Goal: Task Accomplishment & Management: Manage account settings

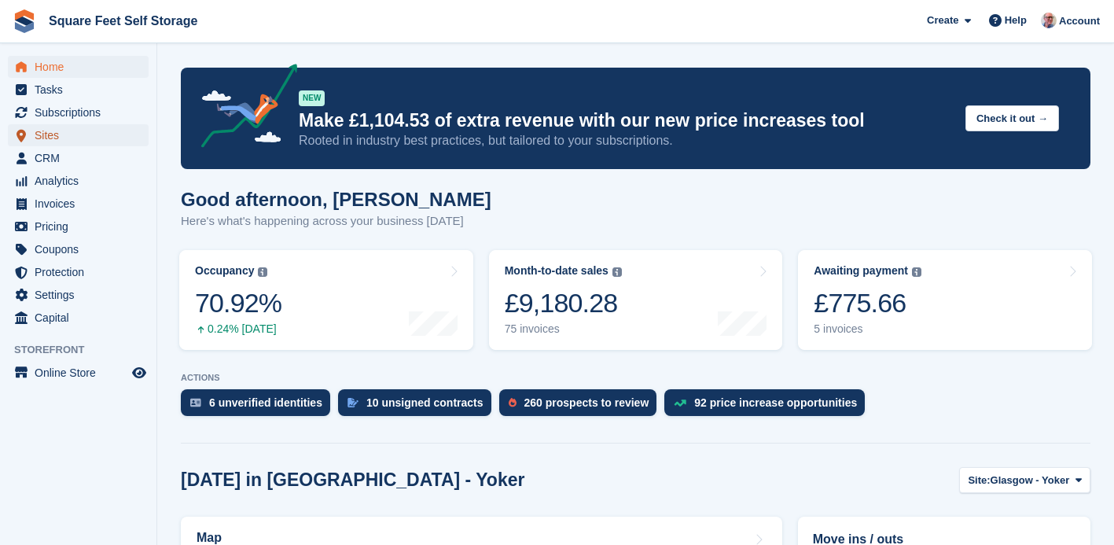
click at [58, 135] on span "Sites" at bounding box center [82, 135] width 94 height 22
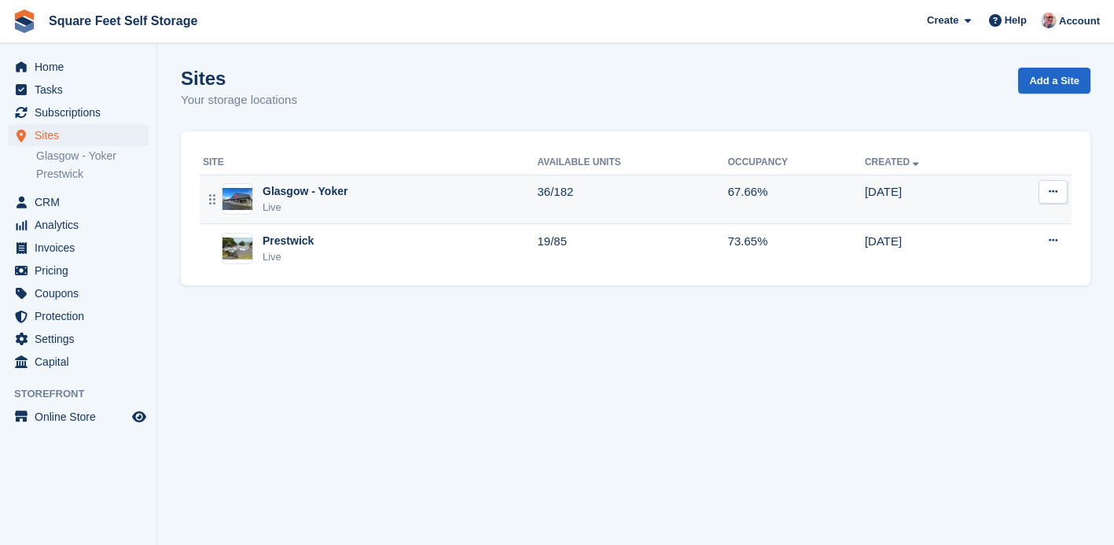
click at [377, 194] on div "Glasgow - Yoker Live" at bounding box center [370, 199] width 335 height 32
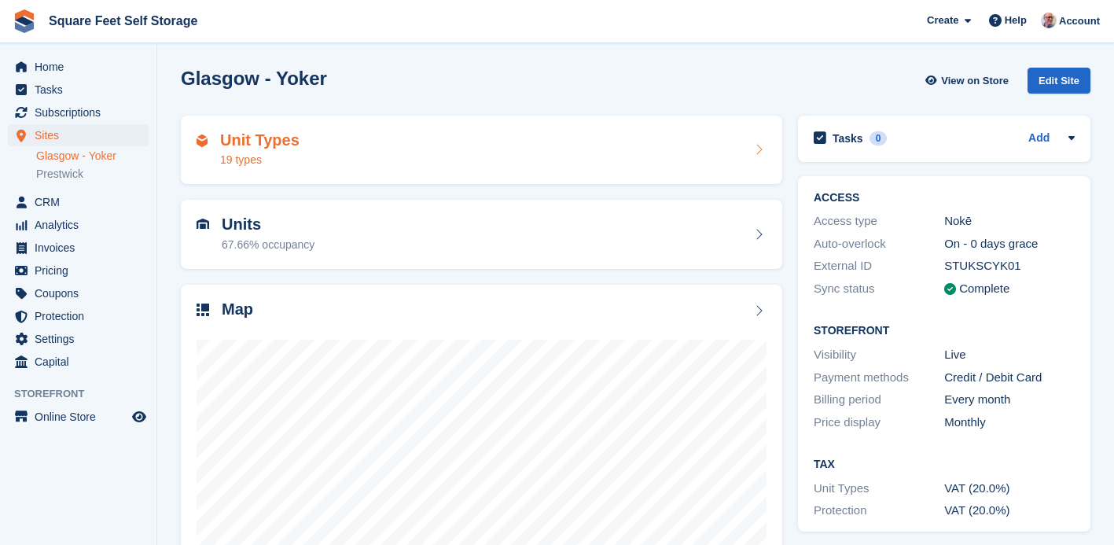
click at [450, 168] on div "Unit Types 19 types" at bounding box center [482, 150] width 602 height 69
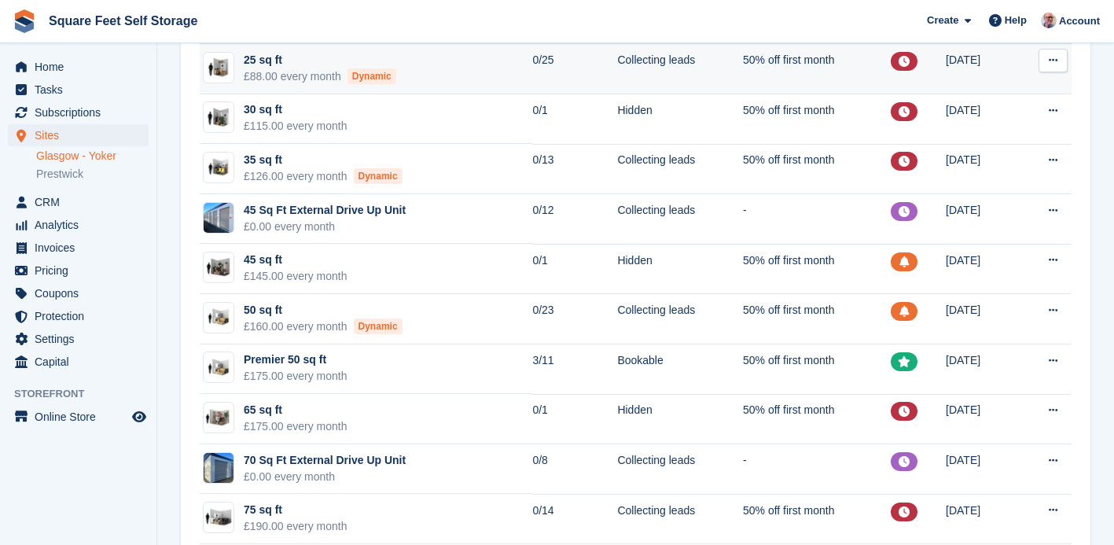
scroll to position [324, 0]
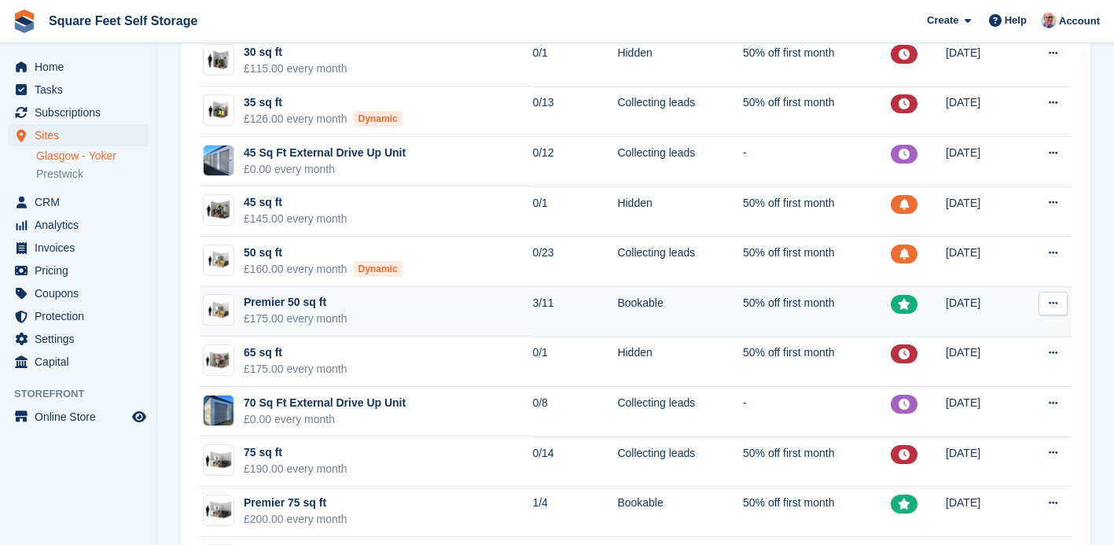
click at [454, 324] on td "Premier 50 sq ft £175.00 every month" at bounding box center [366, 312] width 333 height 50
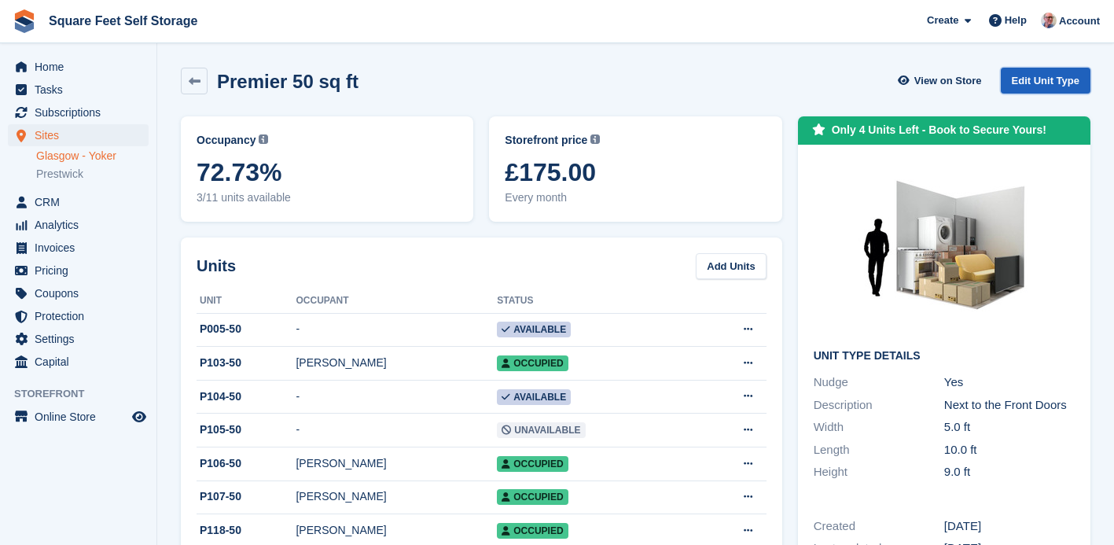
click at [1057, 76] on link "Edit Unit Type" at bounding box center [1046, 81] width 90 height 26
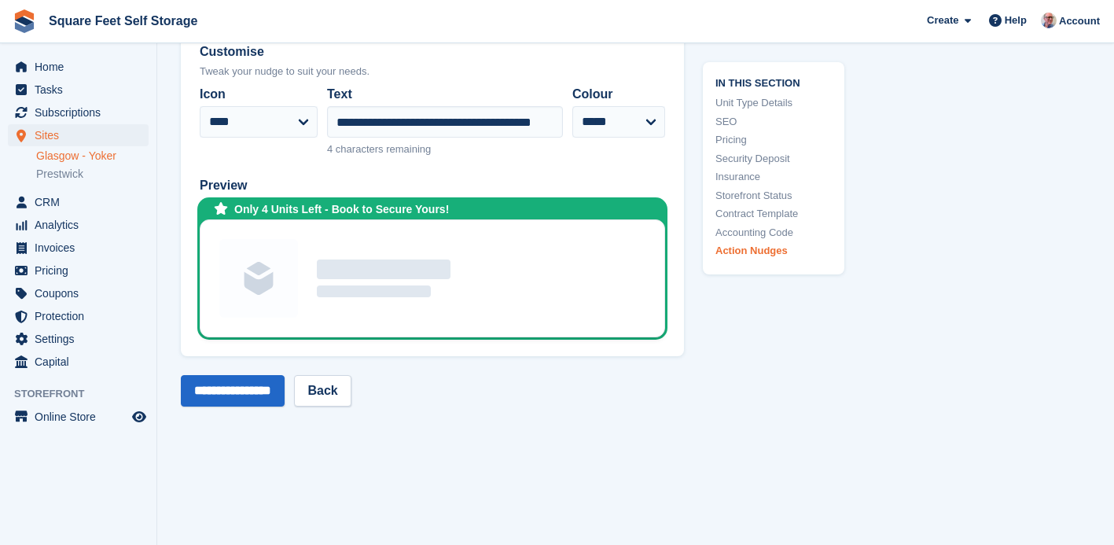
scroll to position [3352, 0]
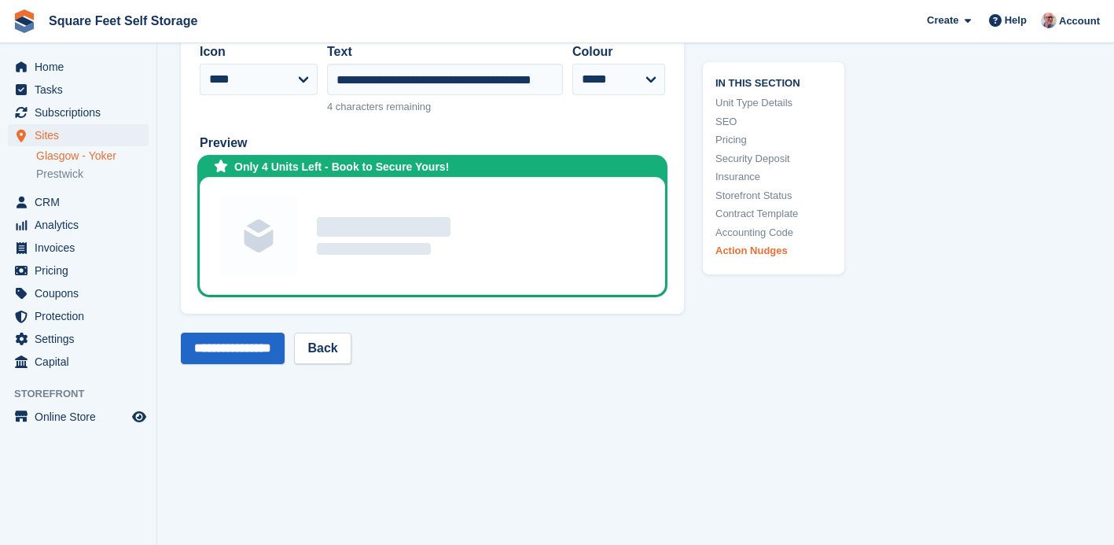
click at [270, 169] on div "Only 4 Units Left - Book to Secure Yours!" at bounding box center [341, 167] width 215 height 17
click at [374, 79] on input "**********" at bounding box center [445, 79] width 236 height 31
type input "**********"
click at [280, 346] on input "**********" at bounding box center [233, 348] width 104 height 31
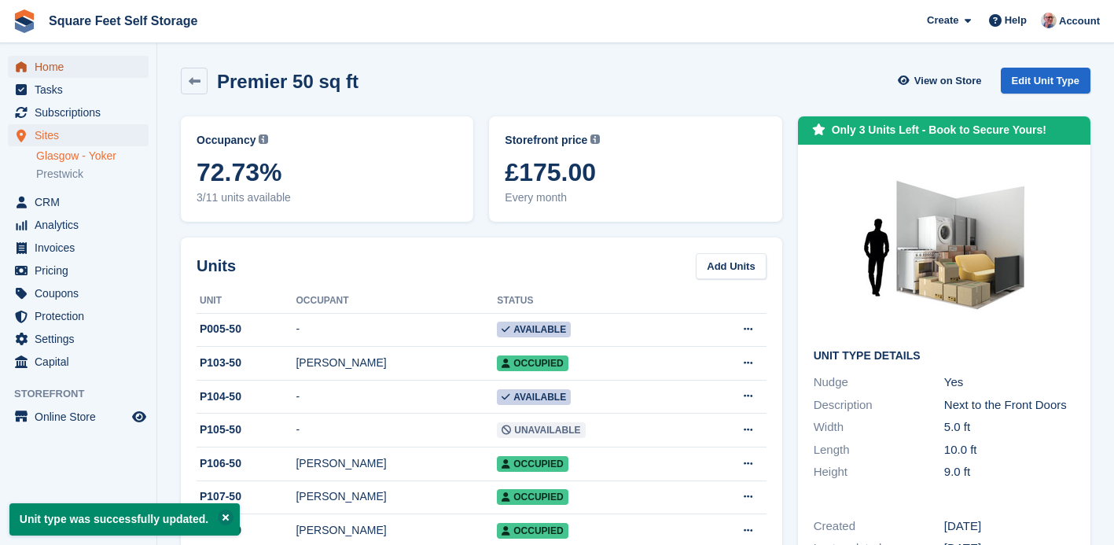
click at [75, 66] on span "Home" at bounding box center [82, 67] width 94 height 22
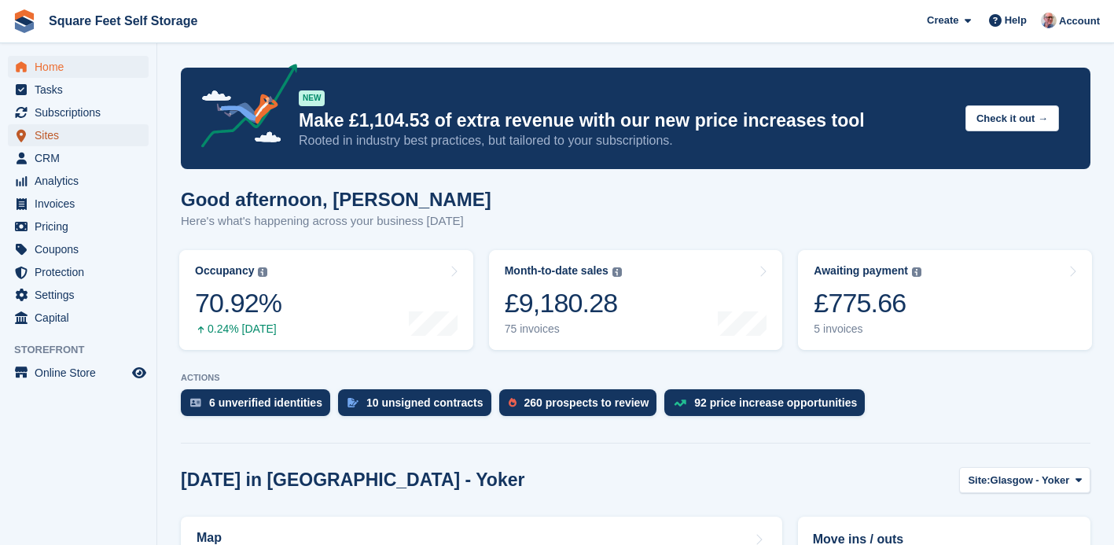
click at [53, 135] on span "Sites" at bounding box center [82, 135] width 94 height 22
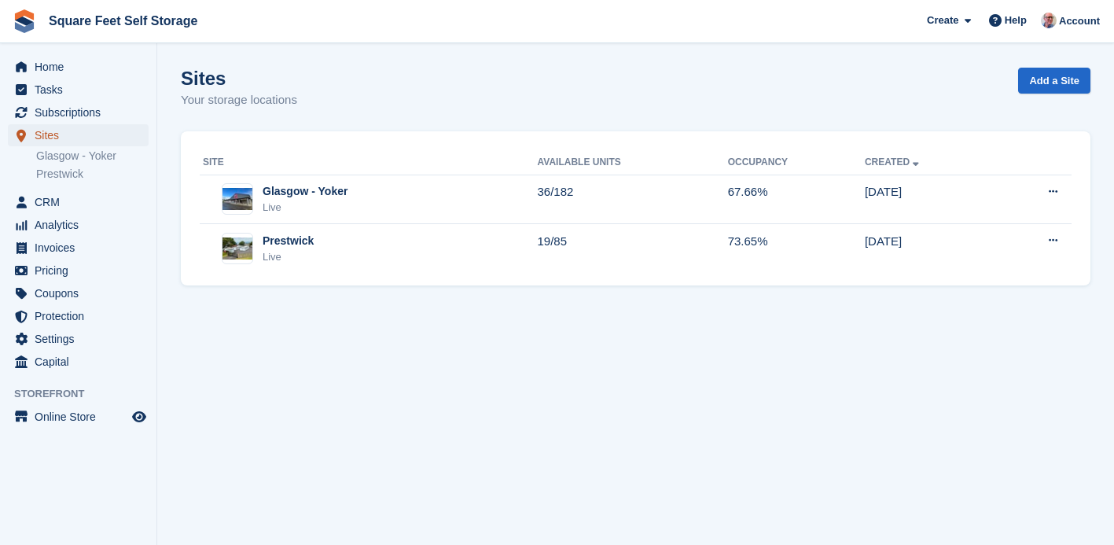
click at [59, 138] on span "Sites" at bounding box center [82, 135] width 94 height 22
click at [73, 67] on span "Home" at bounding box center [82, 67] width 94 height 22
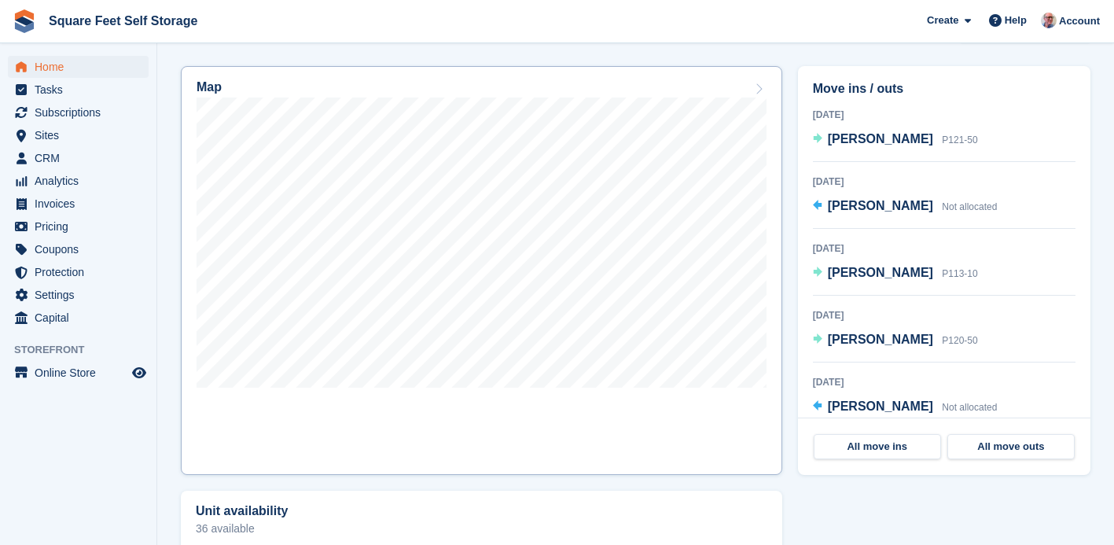
scroll to position [460, 0]
